Goal: Communication & Community: Connect with others

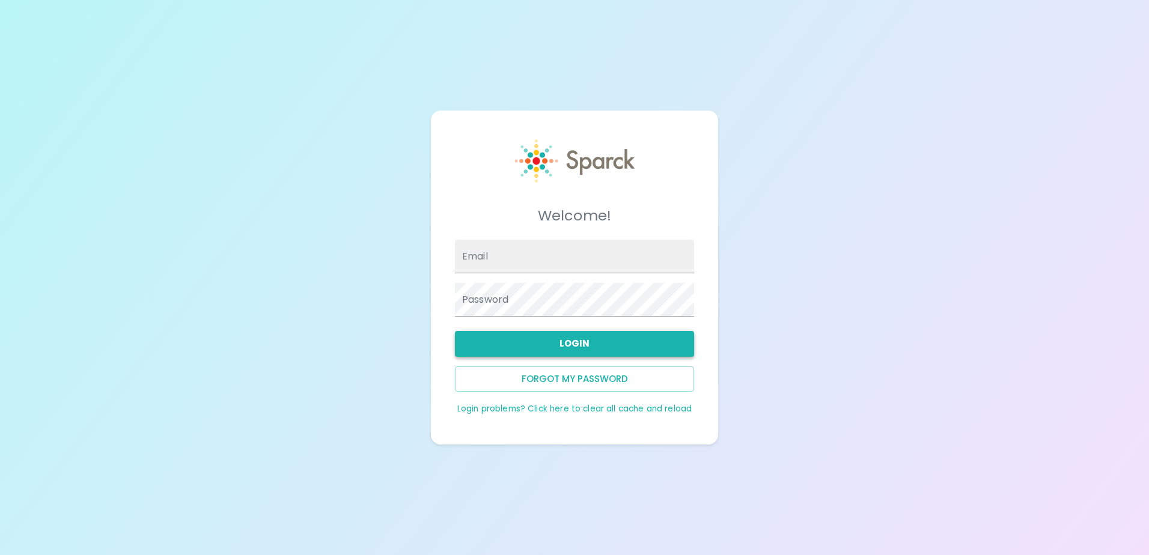
type input "[EMAIL_ADDRESS][DOMAIN_NAME]"
click at [573, 350] on button "Login" at bounding box center [574, 343] width 239 height 25
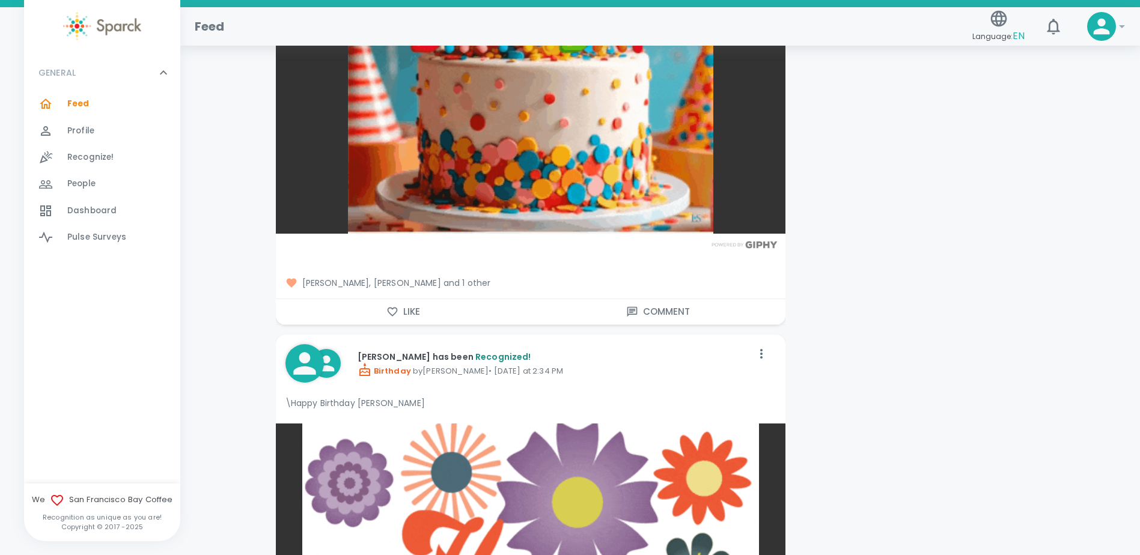
scroll to position [1863, 0]
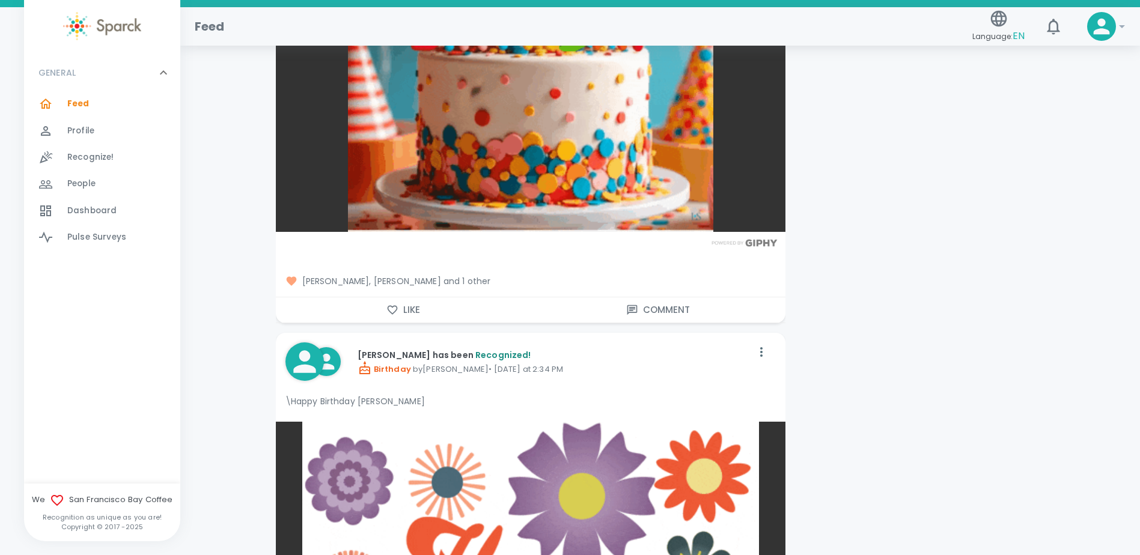
click at [425, 309] on button "Like" at bounding box center [403, 309] width 255 height 25
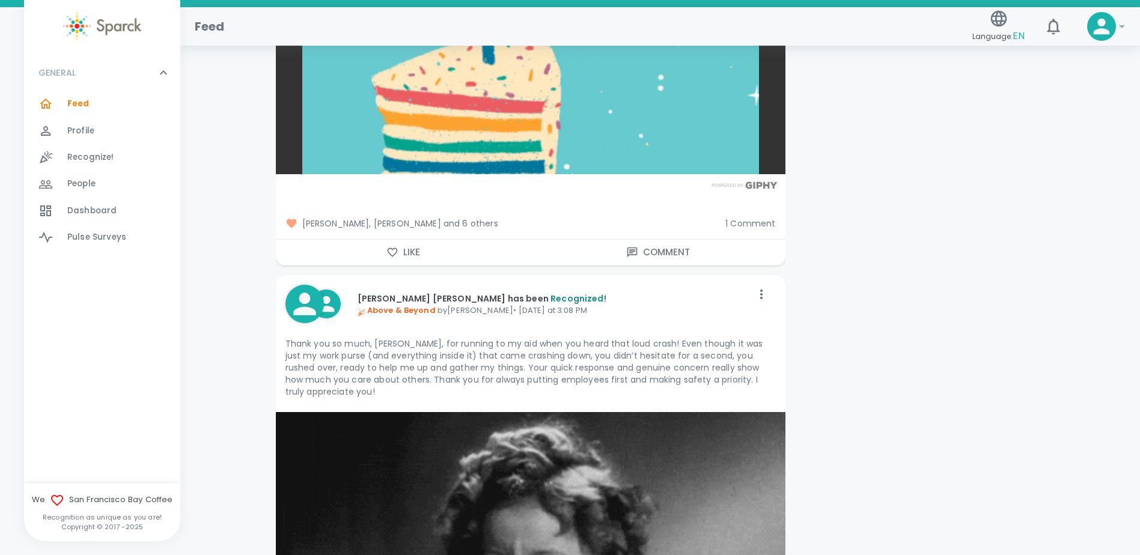
scroll to position [3740, 0]
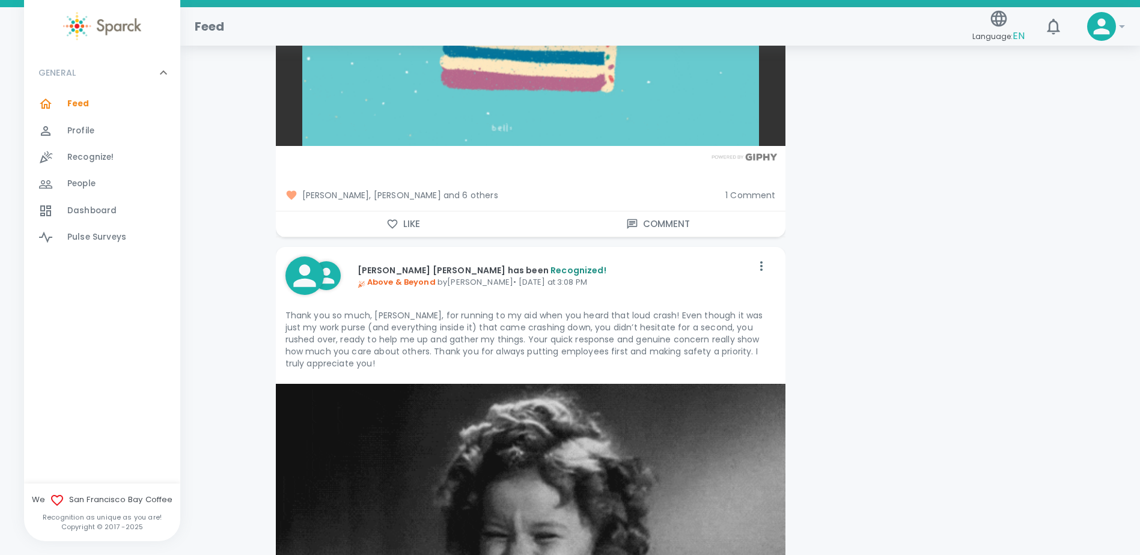
click at [421, 209] on div "[PERSON_NAME], [PERSON_NAME] and 6 others 1 Comment" at bounding box center [525, 190] width 519 height 41
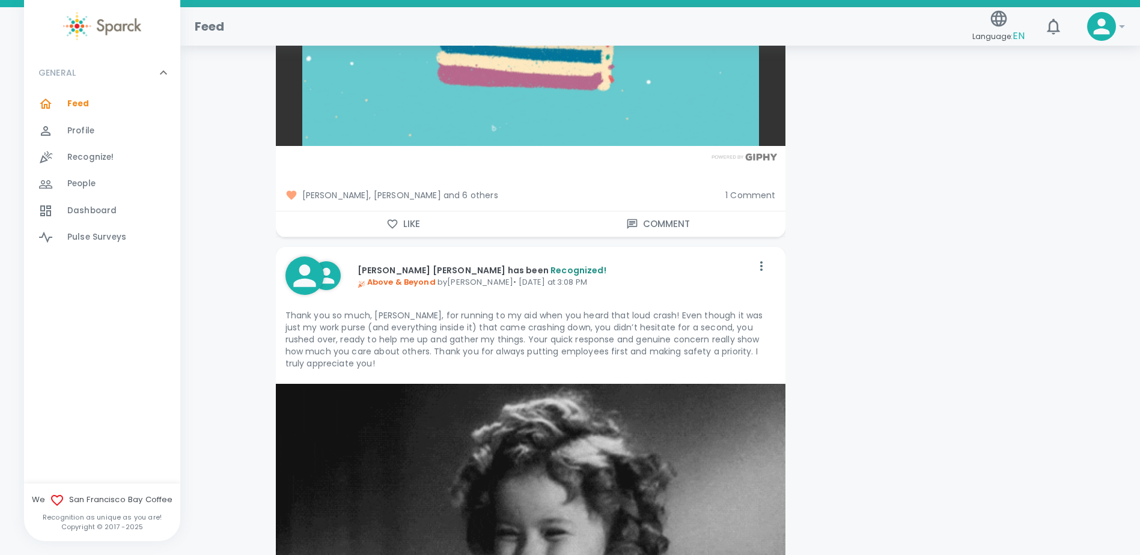
click at [423, 220] on button "Like" at bounding box center [403, 224] width 255 height 25
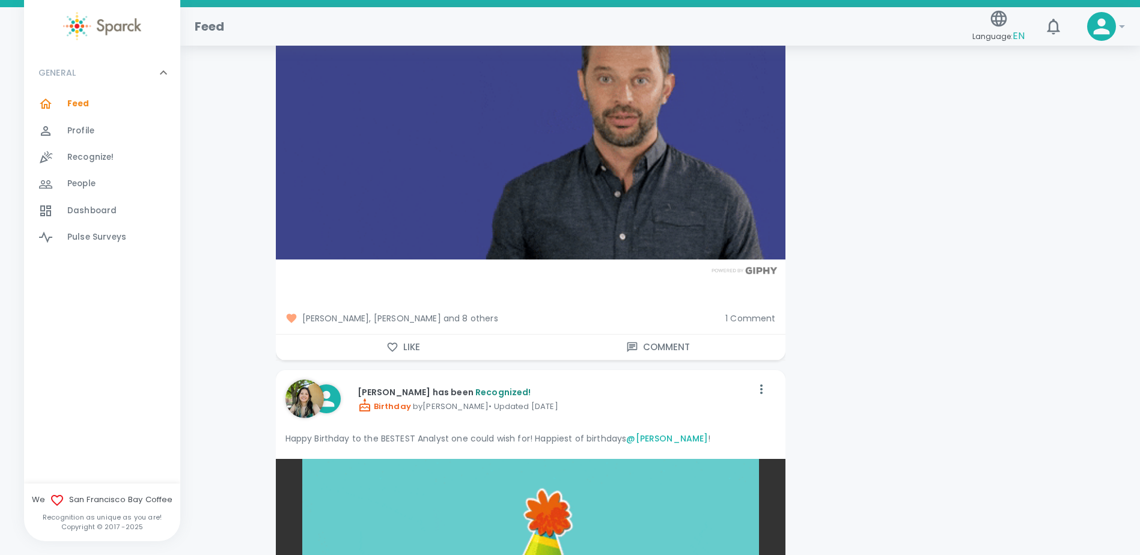
scroll to position [7511, 0]
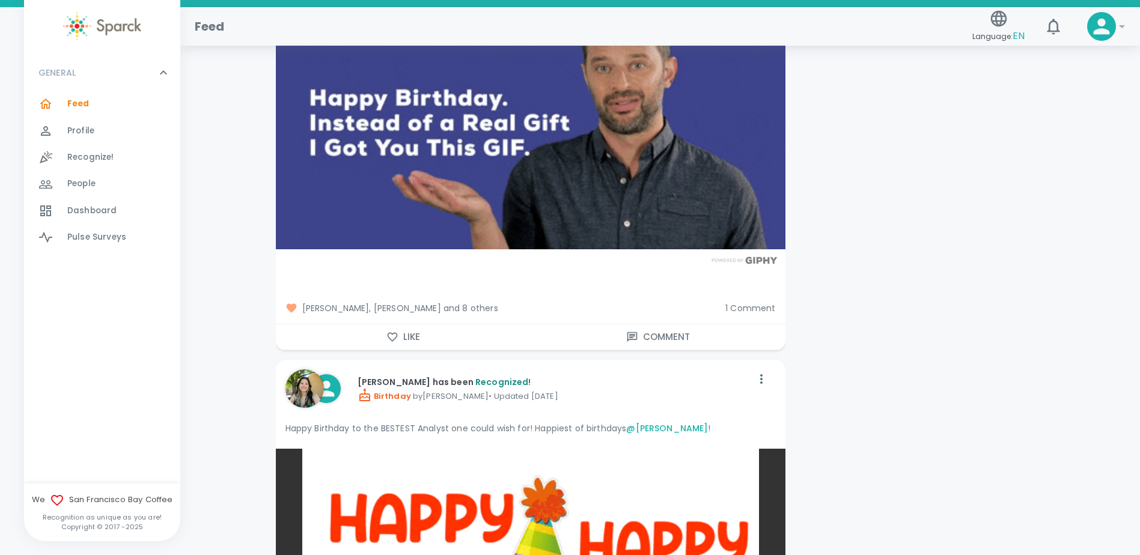
click at [81, 133] on span "Profile" at bounding box center [80, 131] width 27 height 12
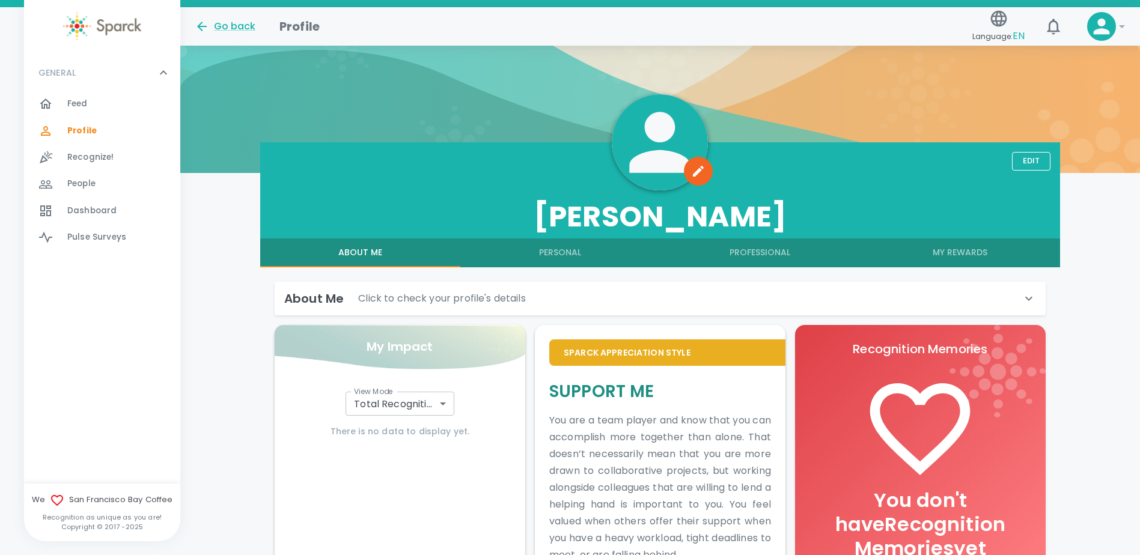
scroll to position [178, 0]
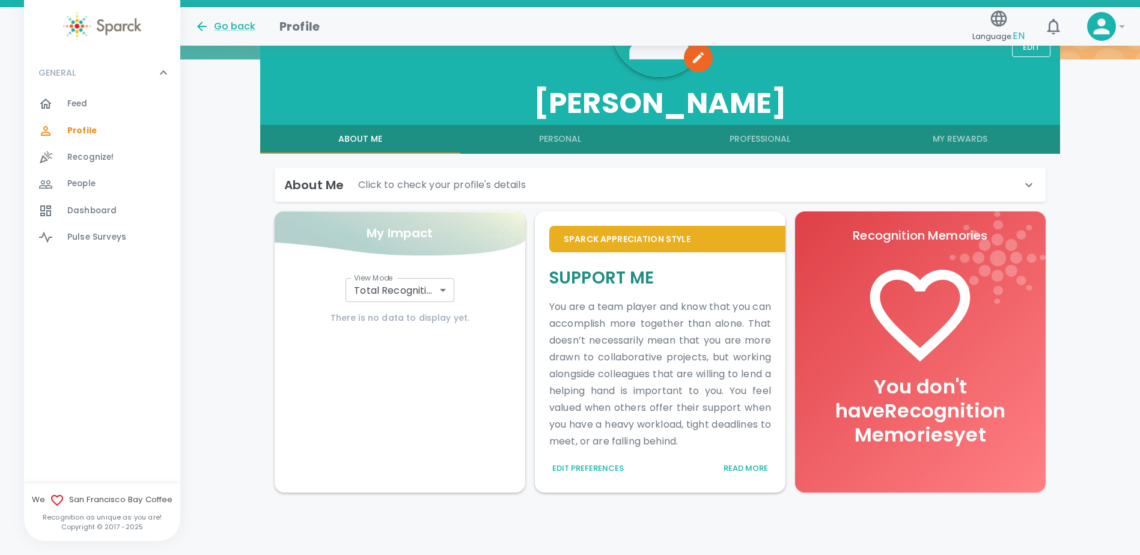
click at [85, 154] on span "Recognize!" at bounding box center [90, 157] width 47 height 12
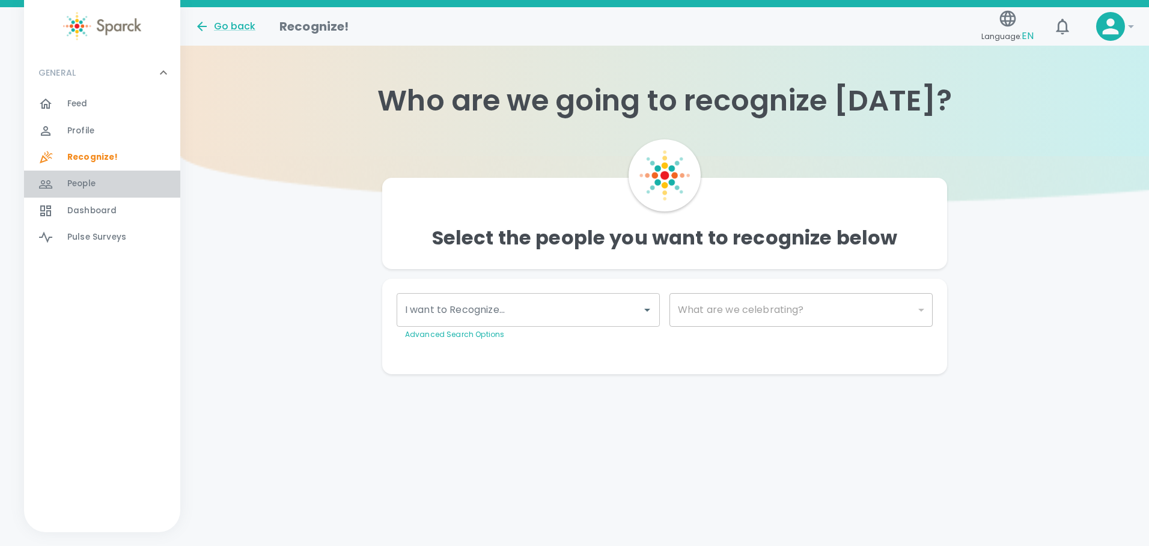
click at [77, 181] on span "People" at bounding box center [81, 184] width 28 height 12
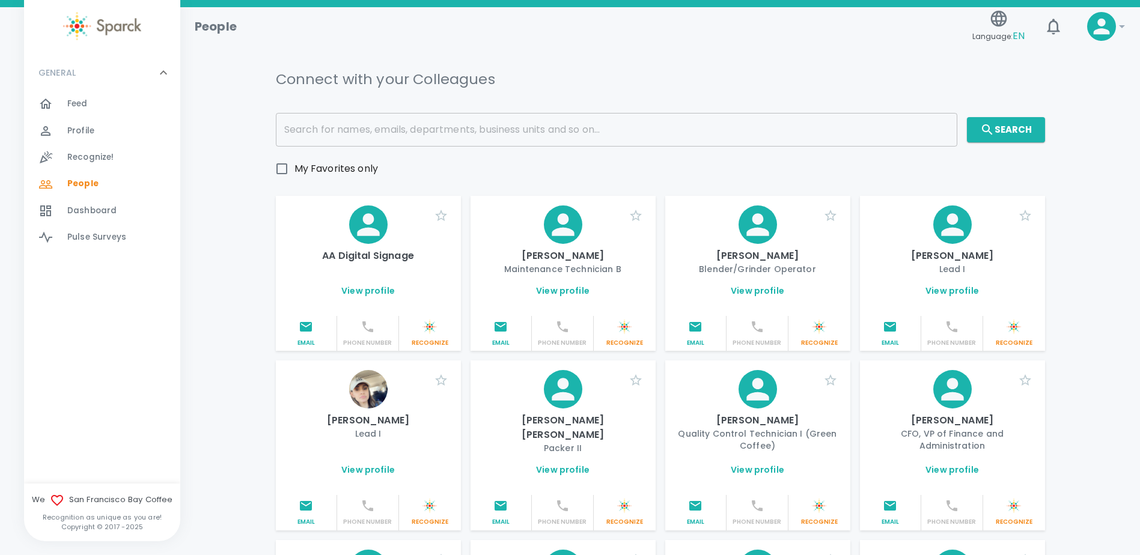
click at [103, 204] on span "Dashboard 0" at bounding box center [91, 210] width 49 height 17
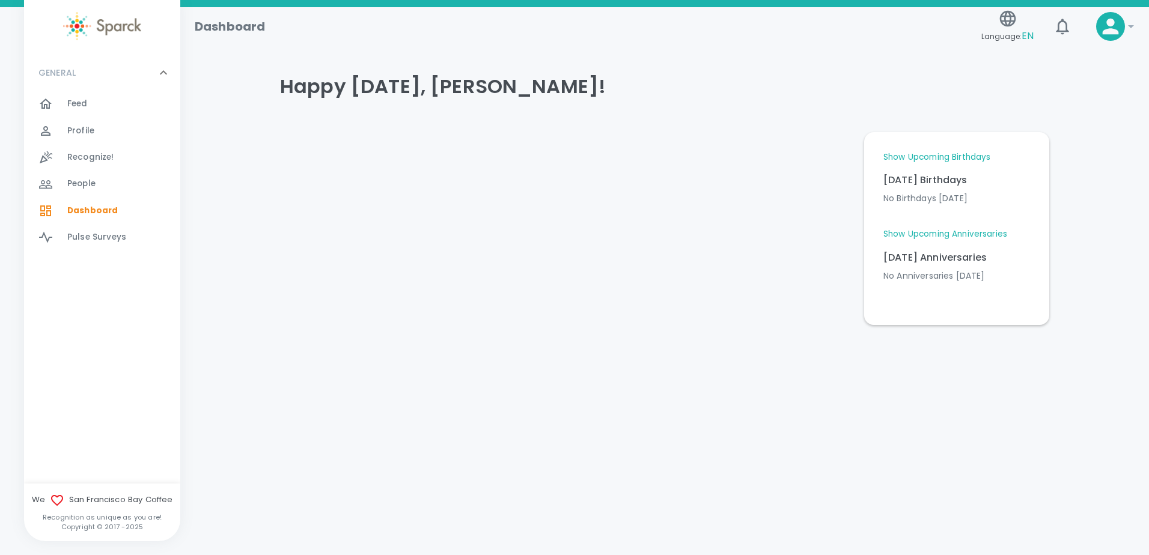
click at [93, 236] on span "Pulse Surveys" at bounding box center [96, 237] width 59 height 12
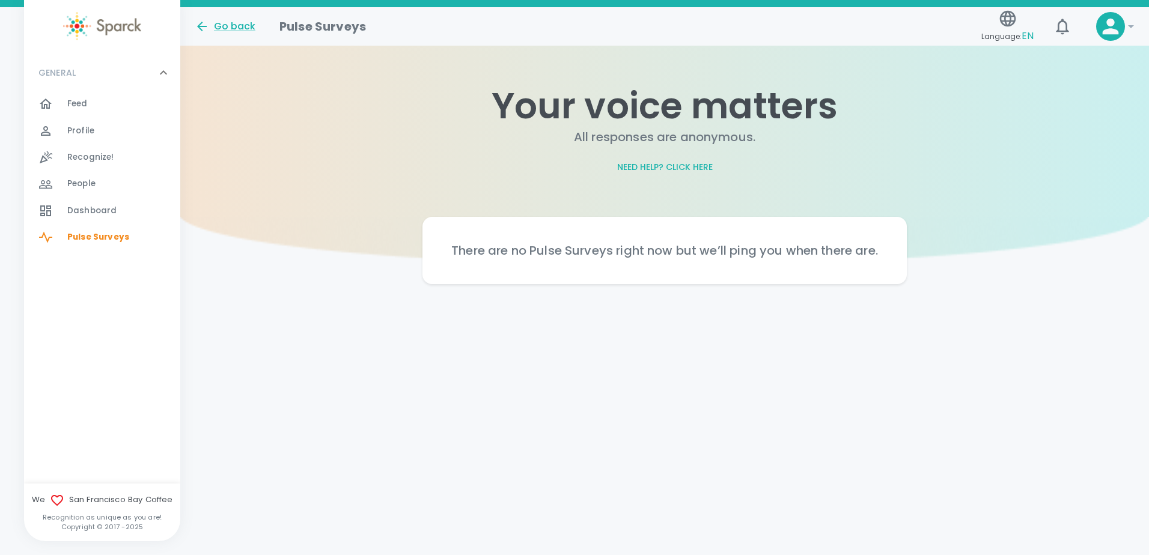
click at [100, 209] on span "Dashboard" at bounding box center [91, 211] width 49 height 12
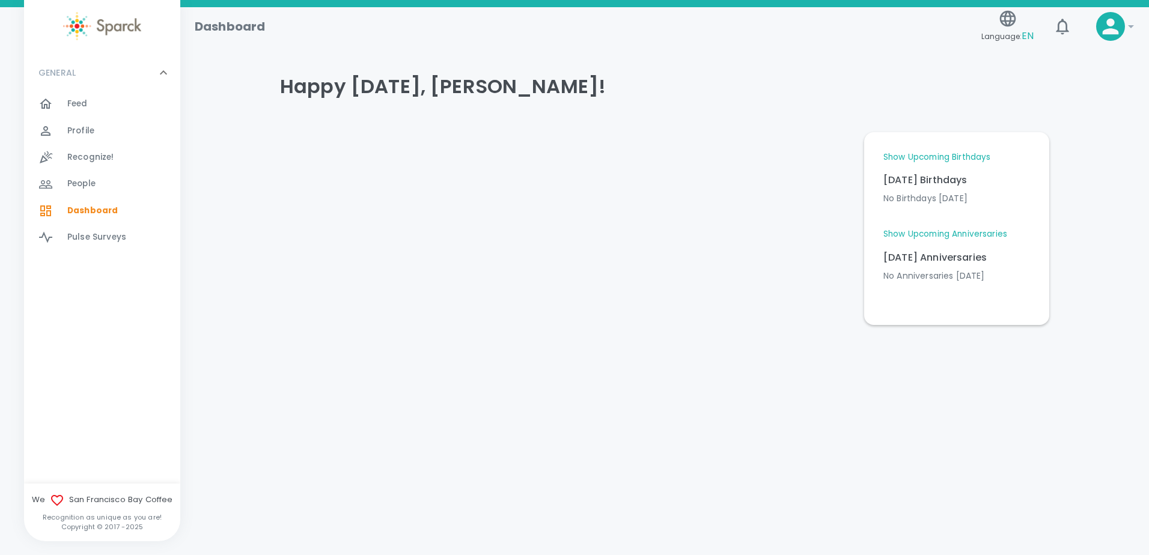
click at [1099, 23] on icon at bounding box center [1110, 26] width 24 height 24
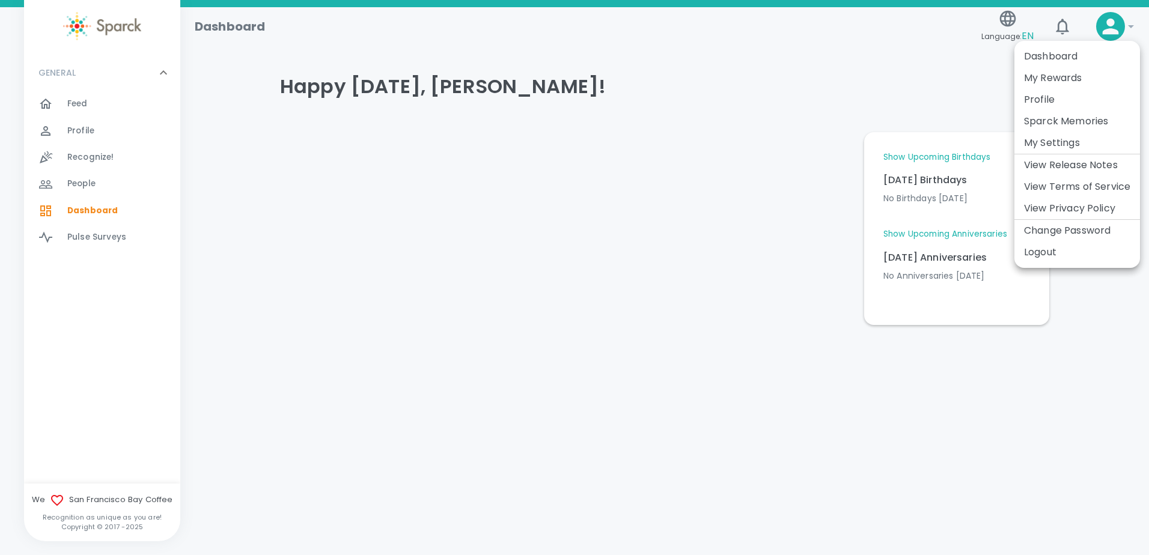
click at [1072, 23] on div at bounding box center [574, 277] width 1149 height 555
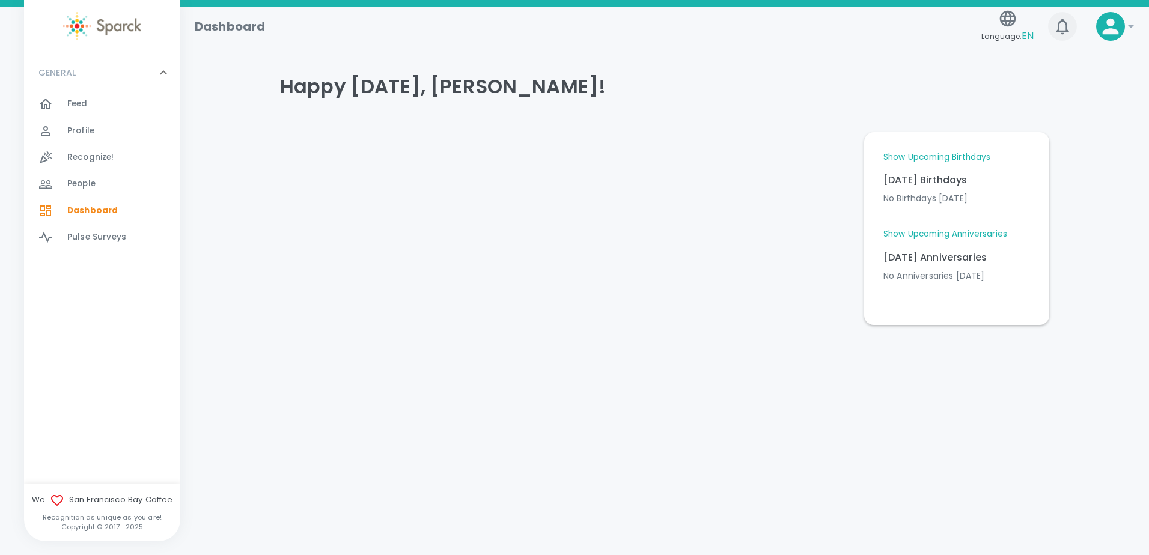
click at [1065, 23] on icon "button" at bounding box center [1062, 27] width 13 height 16
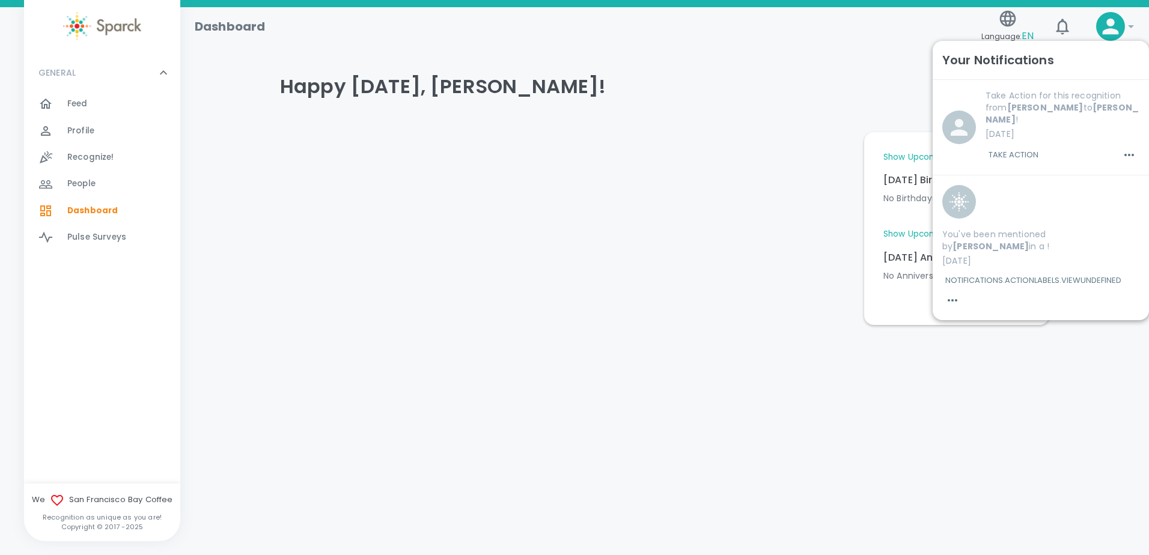
click at [81, 132] on span "Profile" at bounding box center [80, 131] width 27 height 12
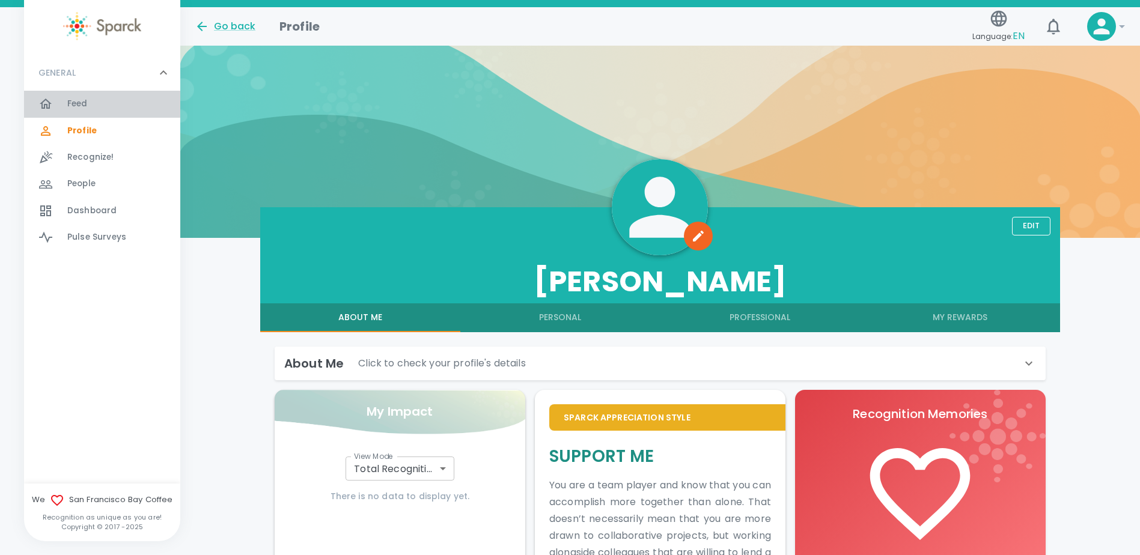
click at [75, 104] on span "Feed" at bounding box center [77, 104] width 20 height 12
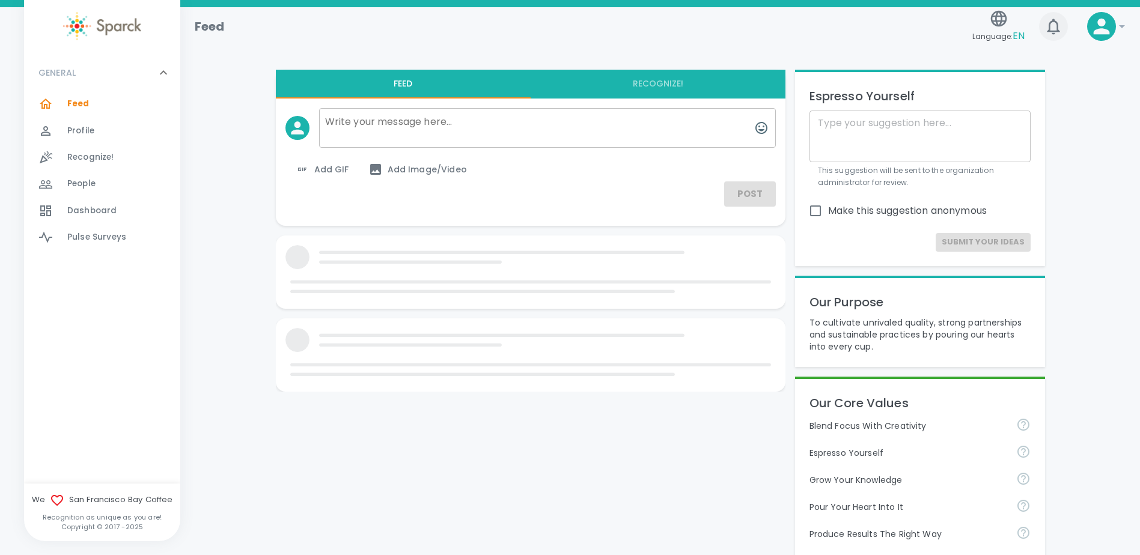
click at [1058, 19] on icon "button" at bounding box center [1053, 26] width 19 height 19
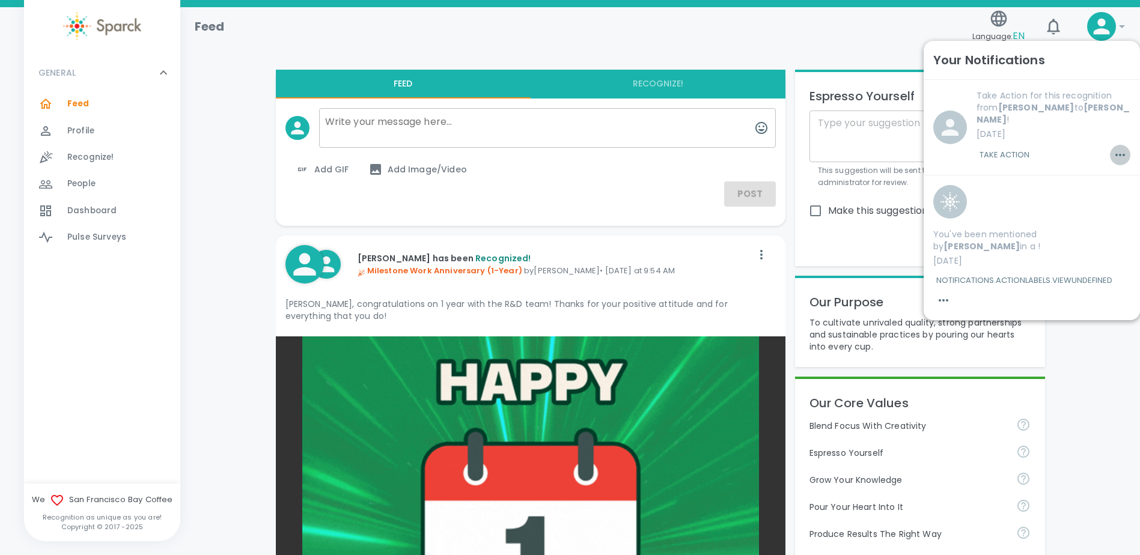
click at [1114, 152] on icon "button" at bounding box center [1120, 155] width 14 height 14
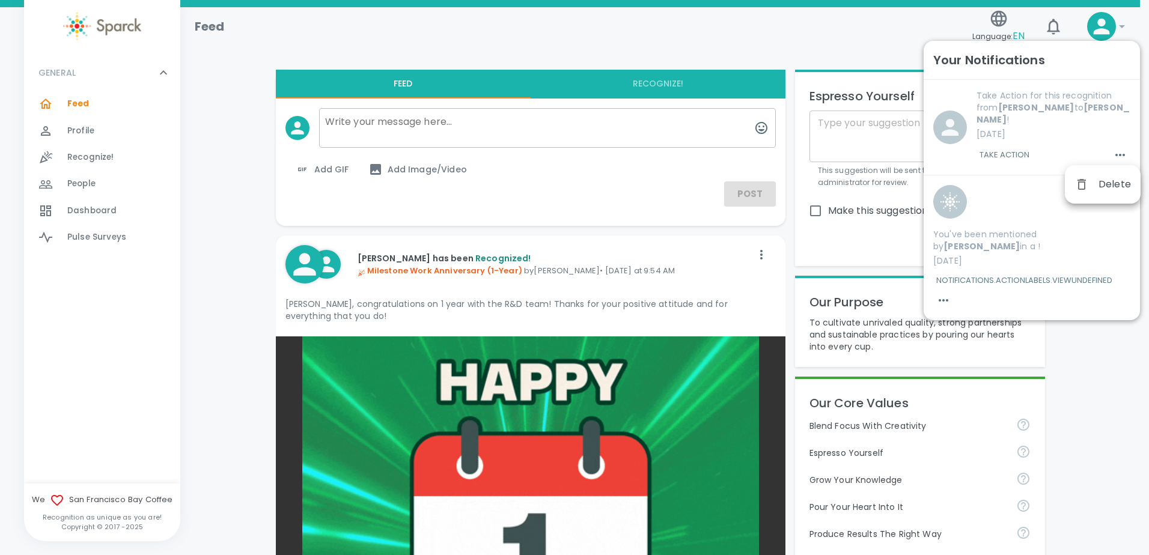
click at [859, 28] on div at bounding box center [574, 277] width 1149 height 555
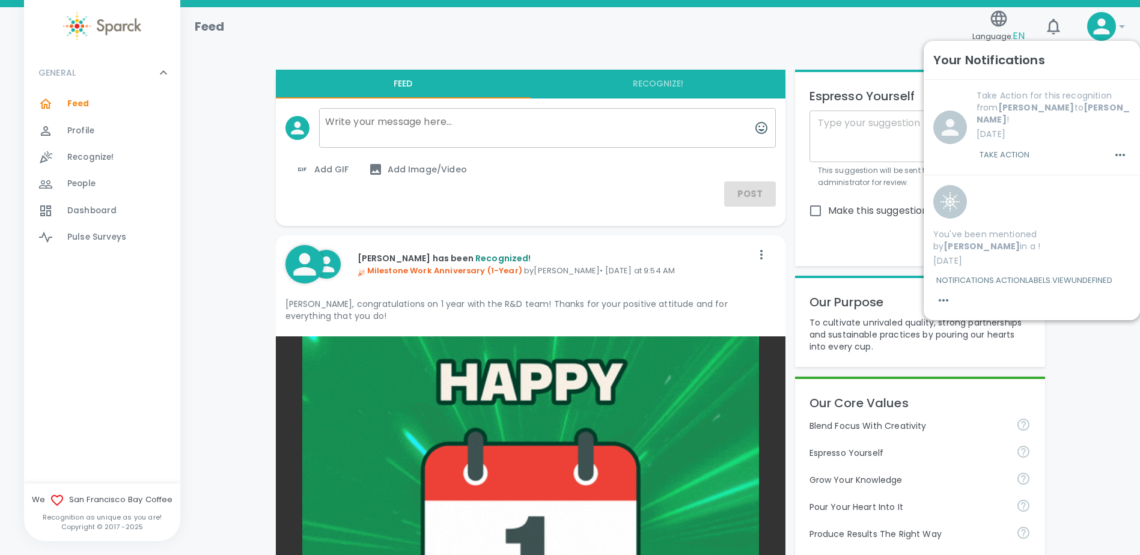
click at [1008, 115] on p "Take Action for this recognition from [PERSON_NAME] to [PERSON_NAME] !" at bounding box center [1053, 108] width 154 height 36
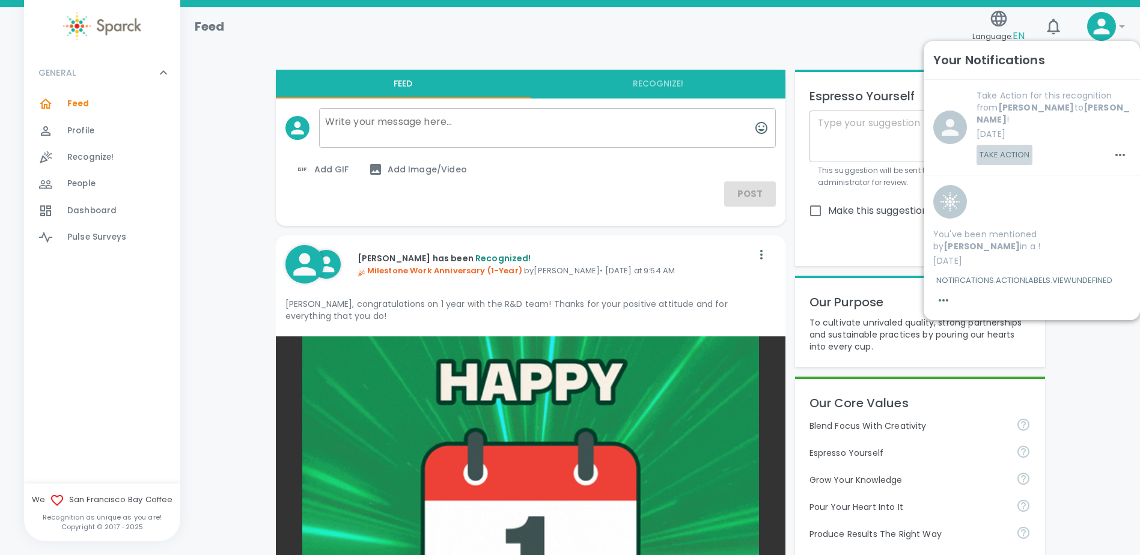
click at [1008, 156] on button "Take Action" at bounding box center [1004, 155] width 56 height 20
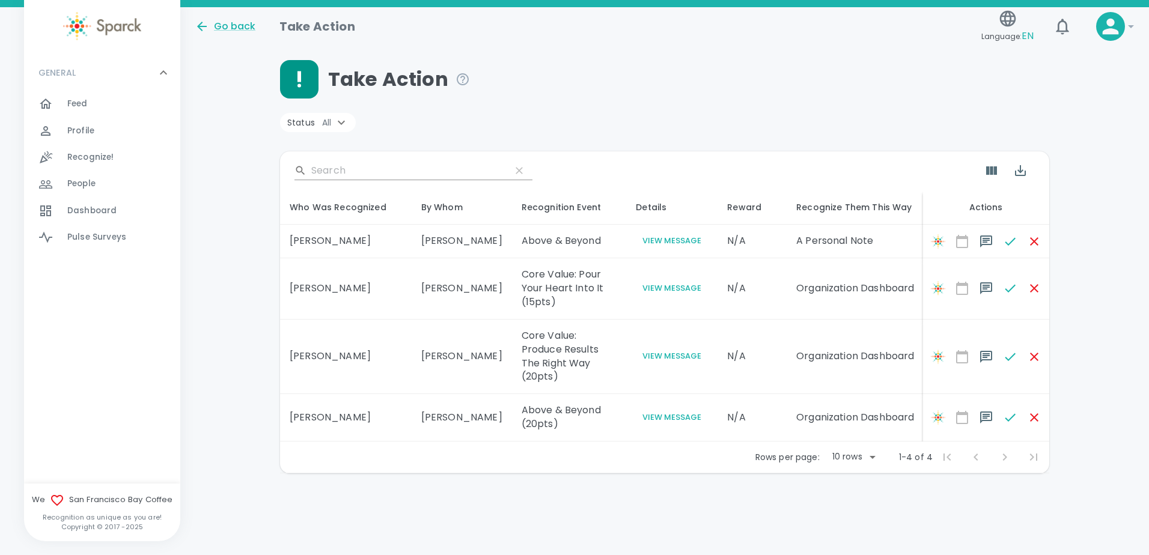
click at [637, 246] on button "View Message" at bounding box center [672, 241] width 72 height 14
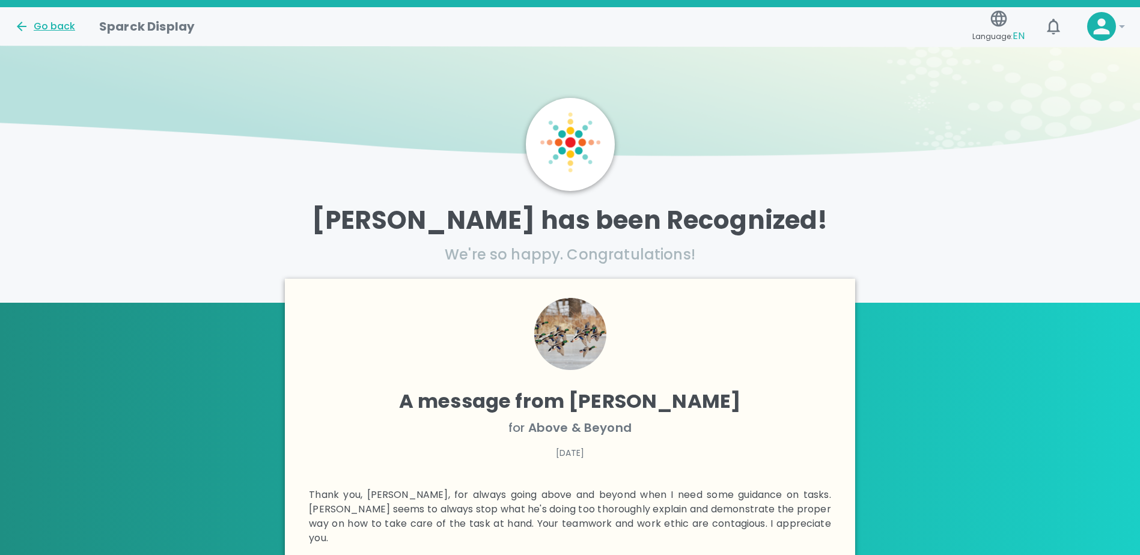
click at [49, 25] on div "Go back" at bounding box center [44, 26] width 61 height 14
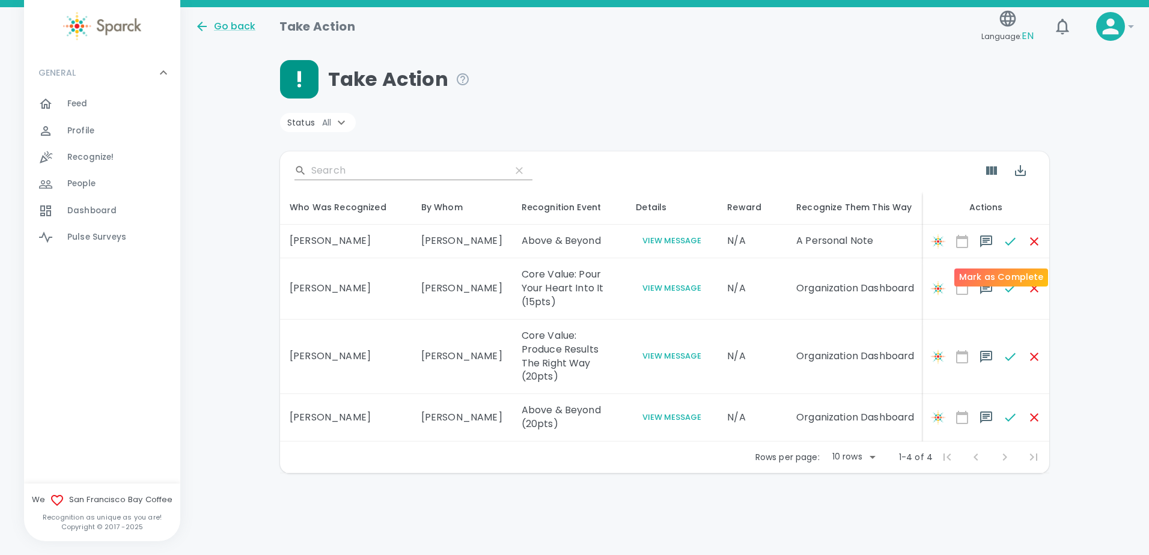
click at [998, 246] on span at bounding box center [1010, 242] width 24 height 24
click at [998, 249] on span at bounding box center [1010, 242] width 24 height 24
click at [998, 300] on span at bounding box center [1010, 288] width 24 height 24
click at [998, 369] on span at bounding box center [1010, 357] width 24 height 24
click at [998, 430] on span at bounding box center [1010, 418] width 24 height 24
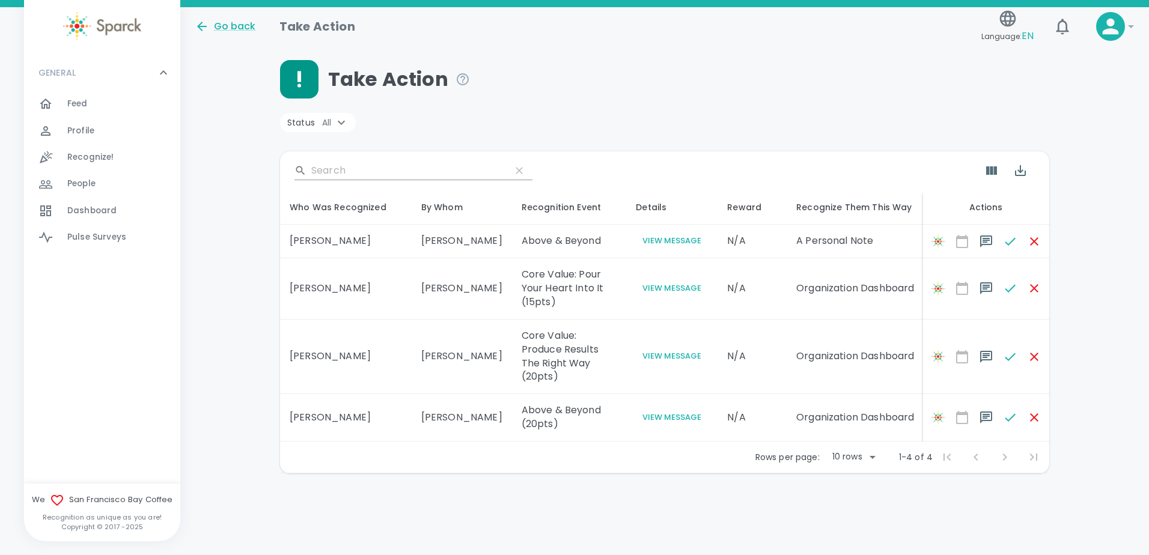
click at [87, 123] on span "Profile 0" at bounding box center [80, 131] width 27 height 17
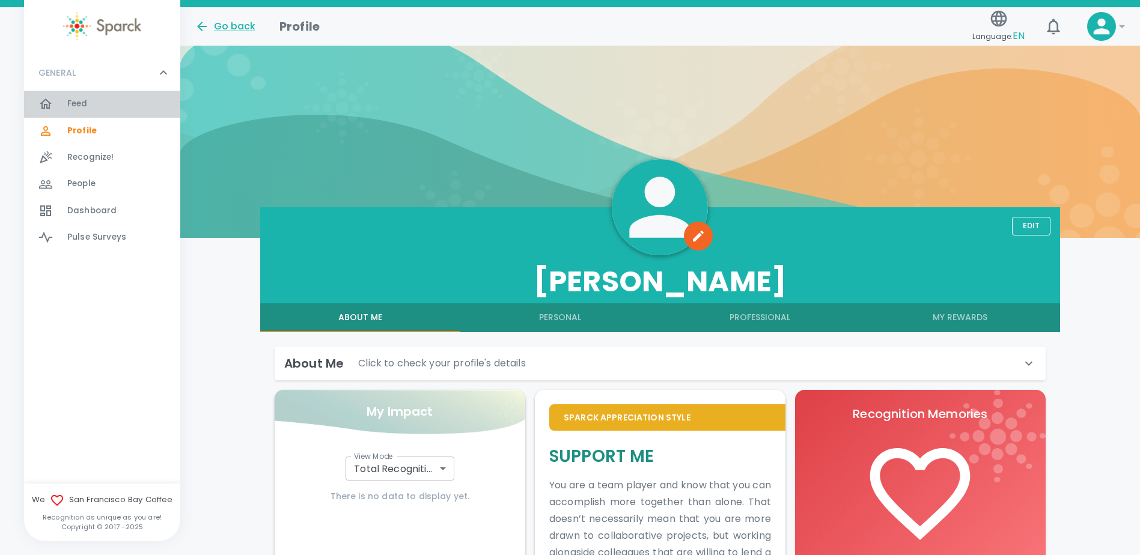
click at [87, 105] on span "Feed" at bounding box center [77, 104] width 20 height 12
